Goal: Find specific page/section: Find specific page/section

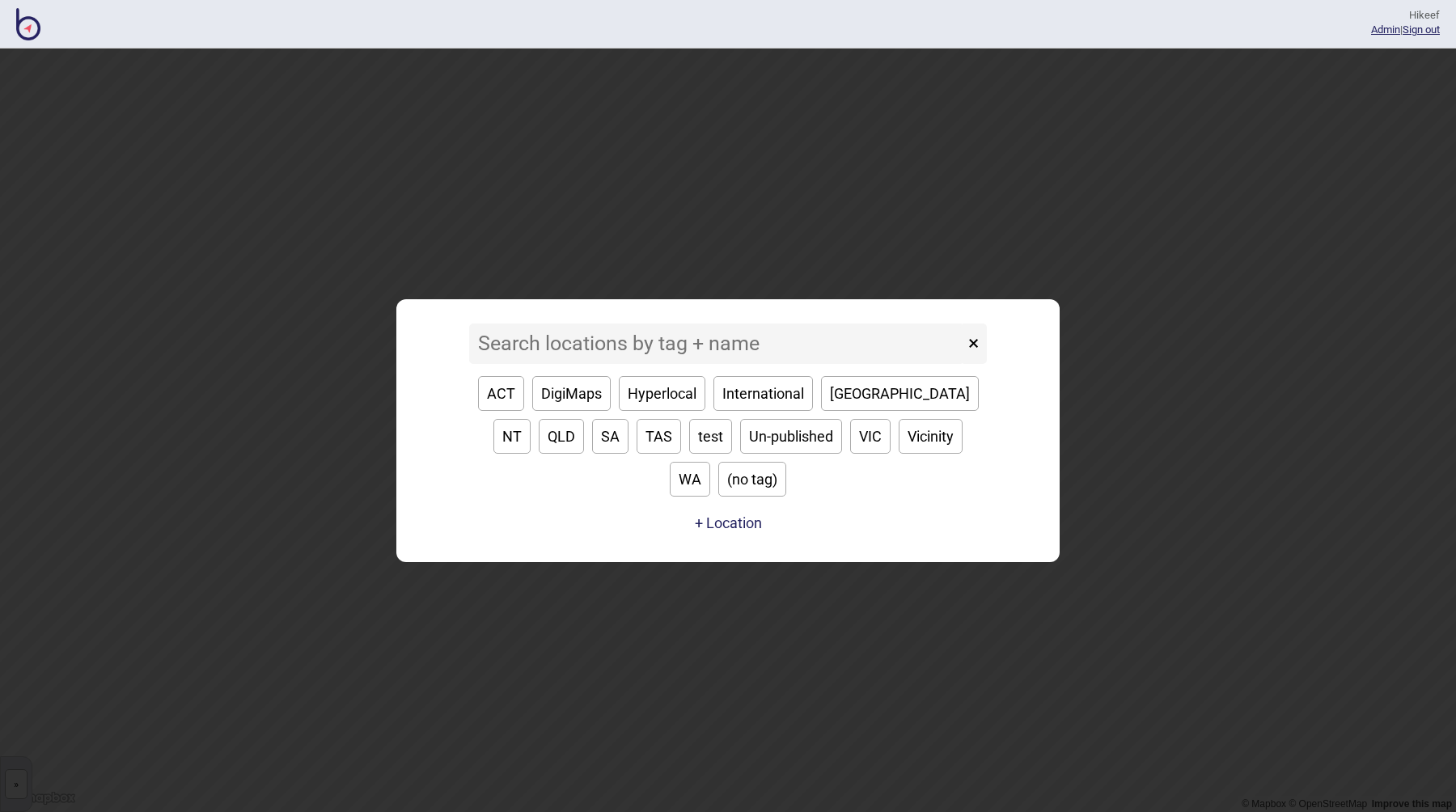
click at [672, 403] on button "Hyperlocal" at bounding box center [662, 393] width 86 height 35
type input "Hyperlocal"
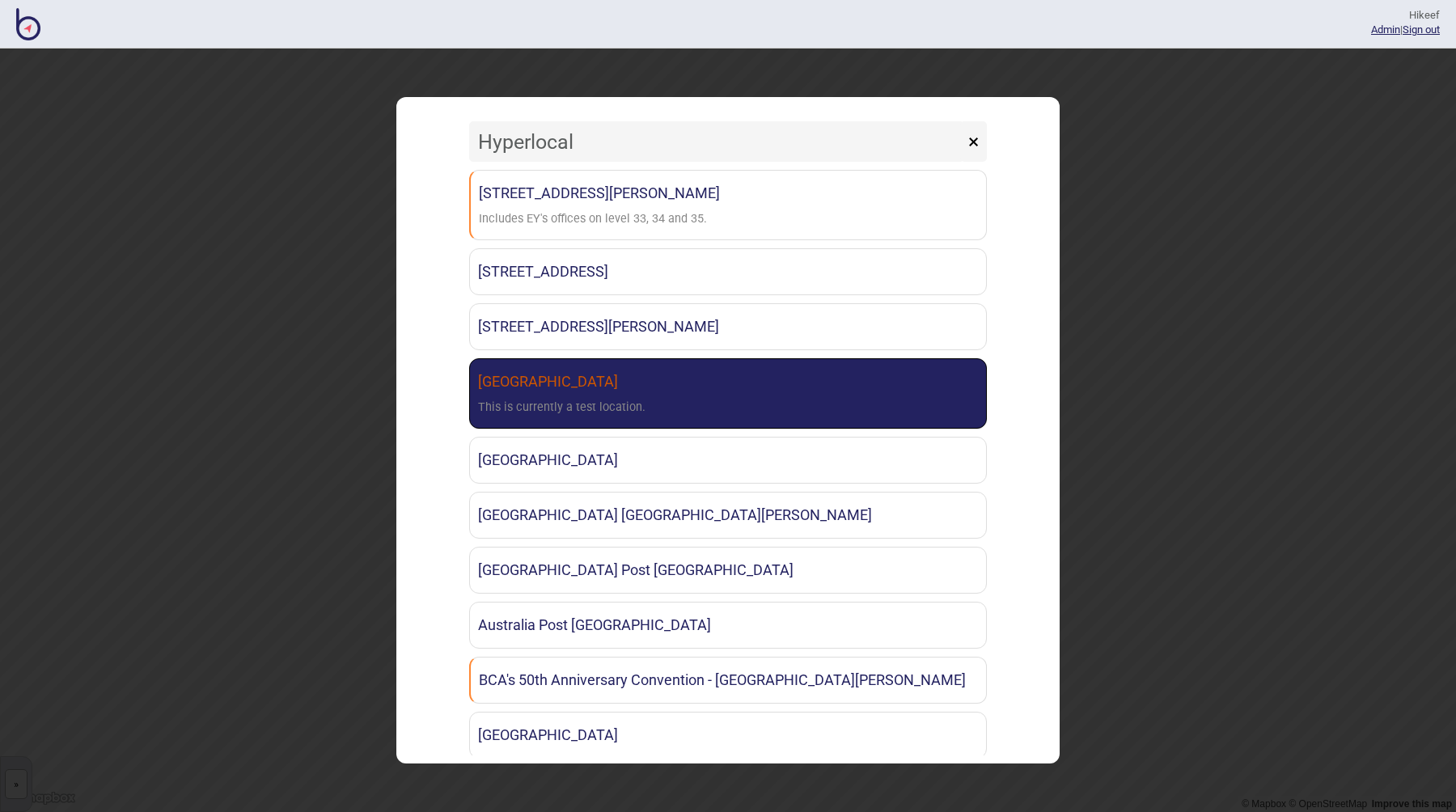
click at [641, 393] on link "[GEOGRAPHIC_DATA] This is currently a test location." at bounding box center [728, 393] width 518 height 71
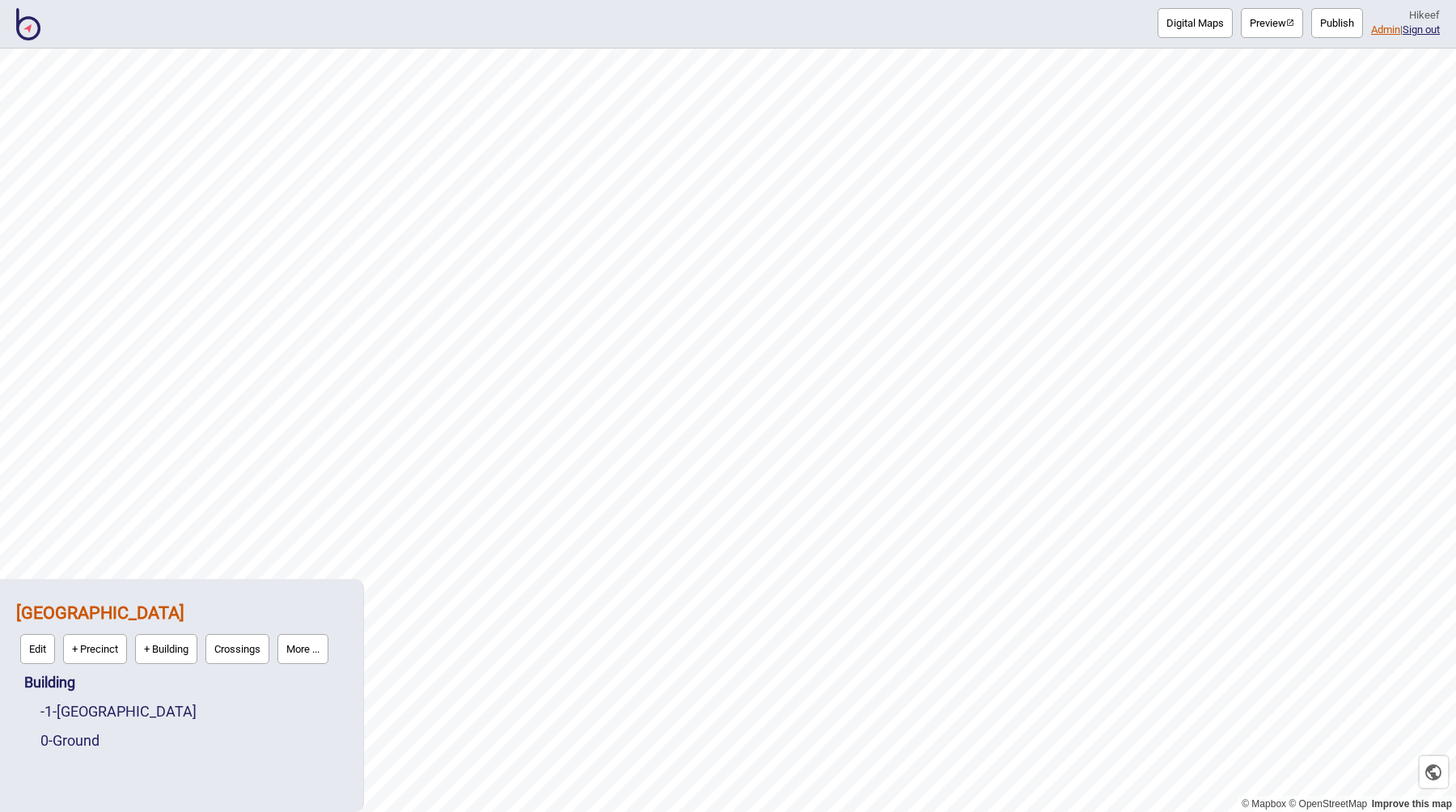
click at [1379, 31] on link "Admin" at bounding box center [1385, 30] width 29 height 12
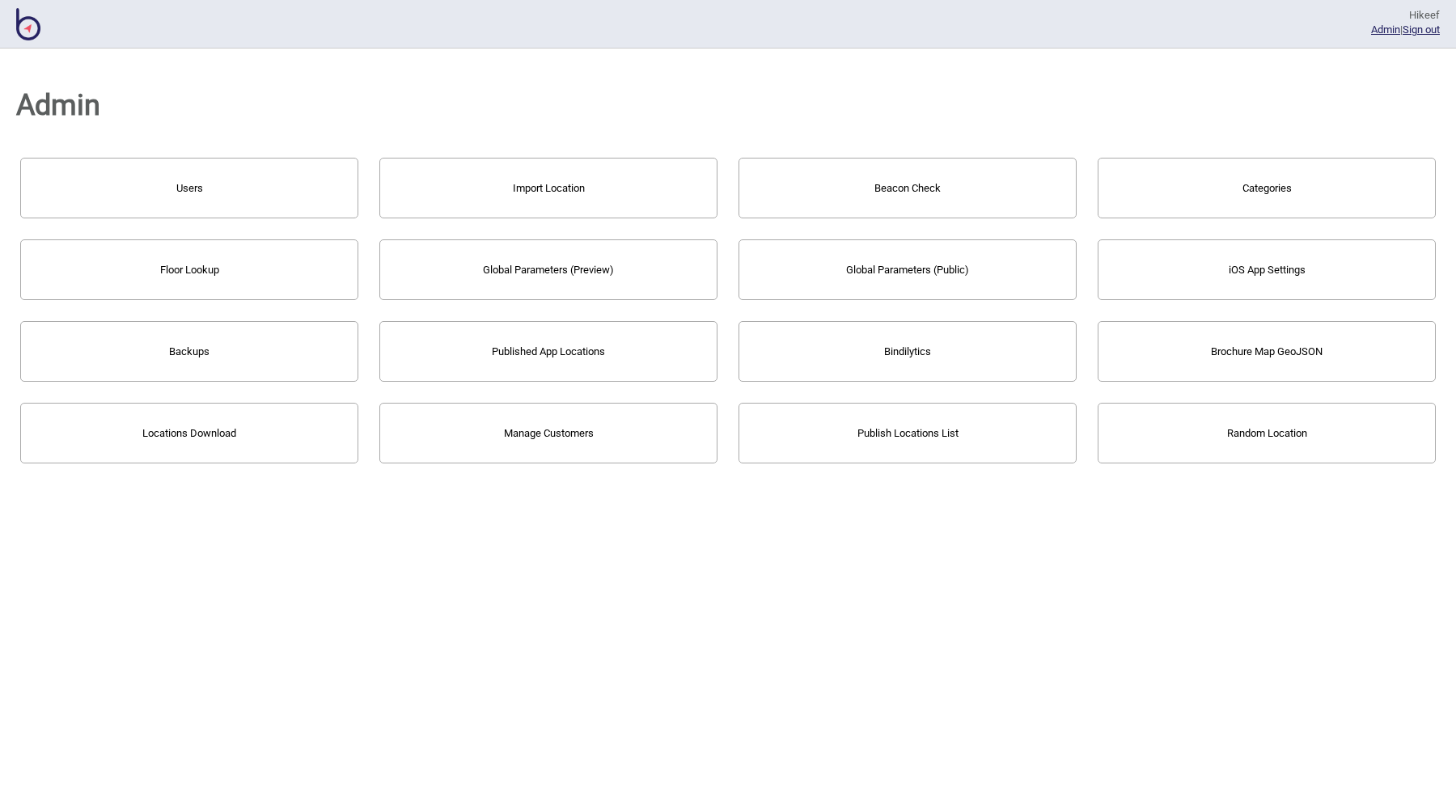
click at [922, 610] on div "Admin Users Import Location Beacon Check Categories Floor Lookup Global Paramet…" at bounding box center [728, 430] width 1456 height 763
click at [414, 581] on div "Admin Users Import Location Beacon Check Categories Floor Lookup Global Paramet…" at bounding box center [728, 430] width 1456 height 763
click at [990, 568] on div "Admin Users Import Location Beacon Check Categories Floor Lookup Global Paramet…" at bounding box center [728, 430] width 1456 height 763
click at [212, 433] on button "Hyperlocaled Locations" at bounding box center [189, 433] width 338 height 61
click at [737, 589] on div "Admin Users Import Location Beacon Check Categories Floor Lookup Global Paramet…" at bounding box center [728, 430] width 1456 height 763
